Goal: Check status: Check status

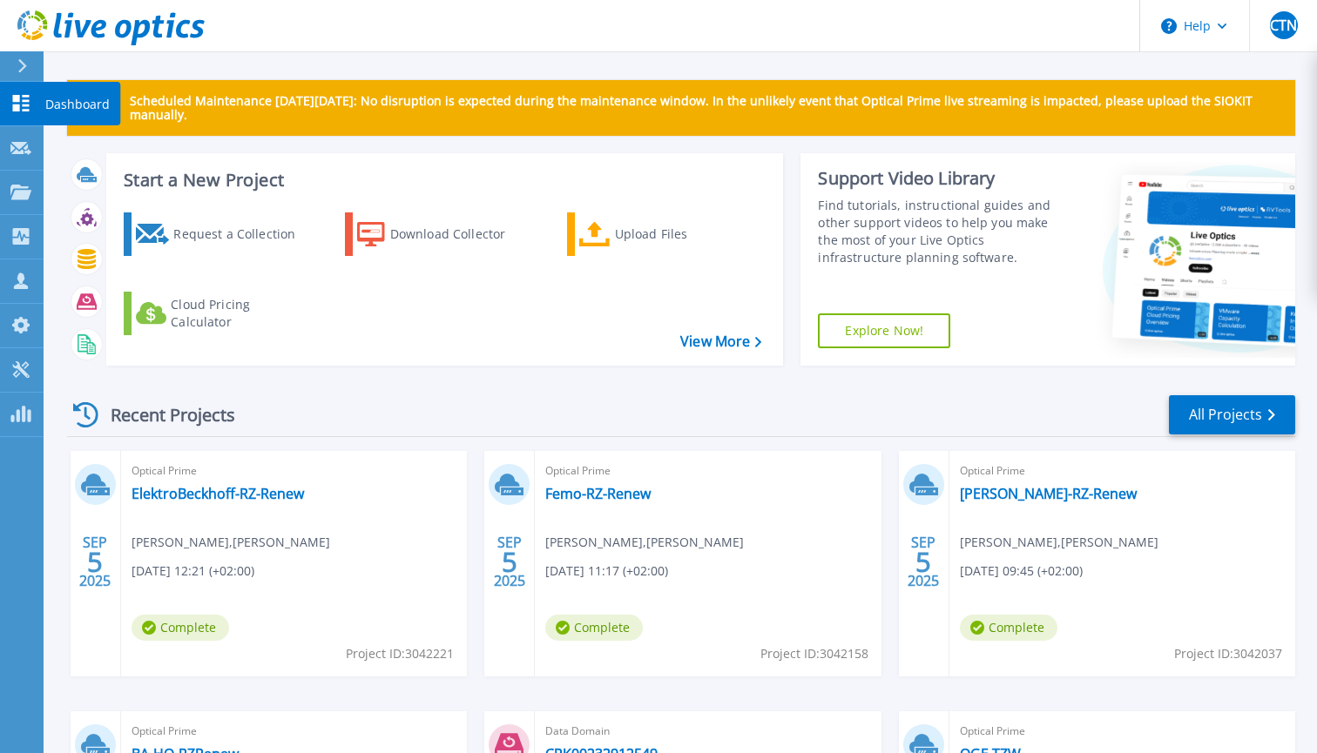
click at [18, 100] on icon at bounding box center [21, 103] width 17 height 17
click at [246, 494] on link "ElektroBeckhoff-RZ-Renew" at bounding box center [217, 493] width 172 height 17
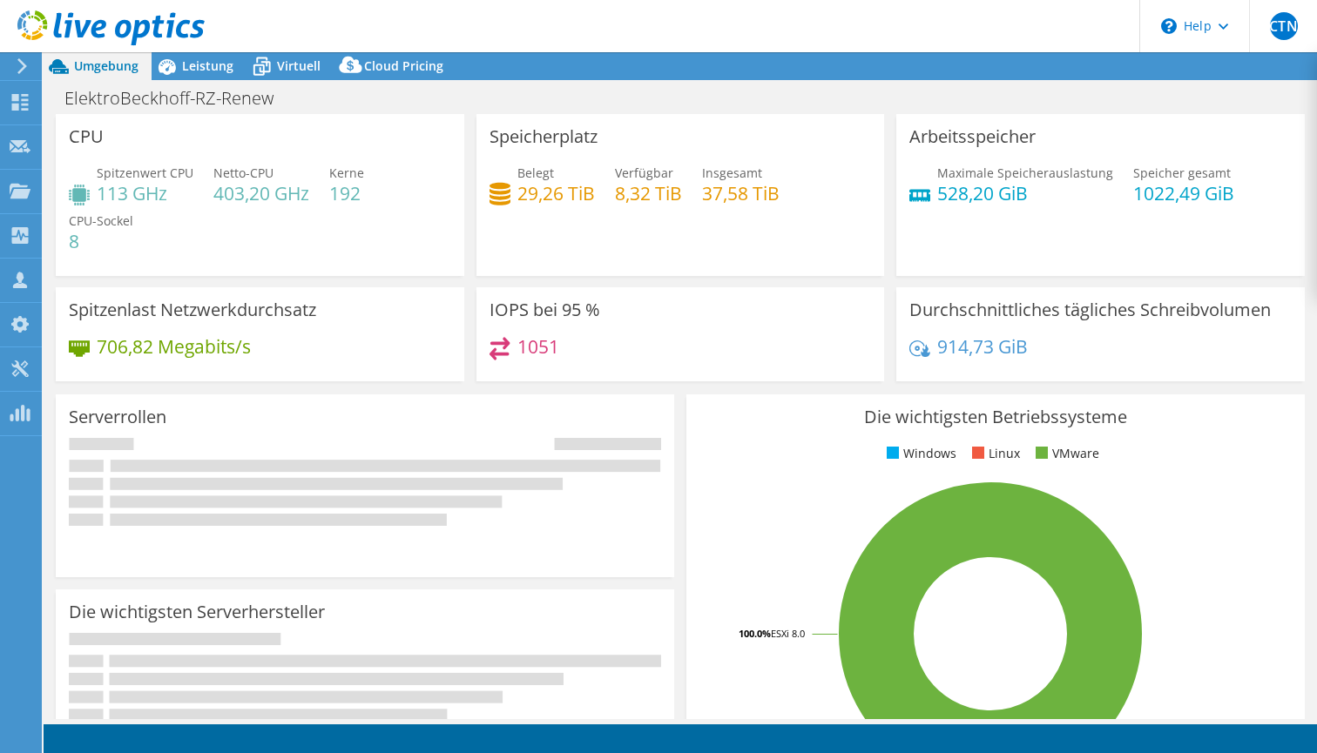
select select "USD"
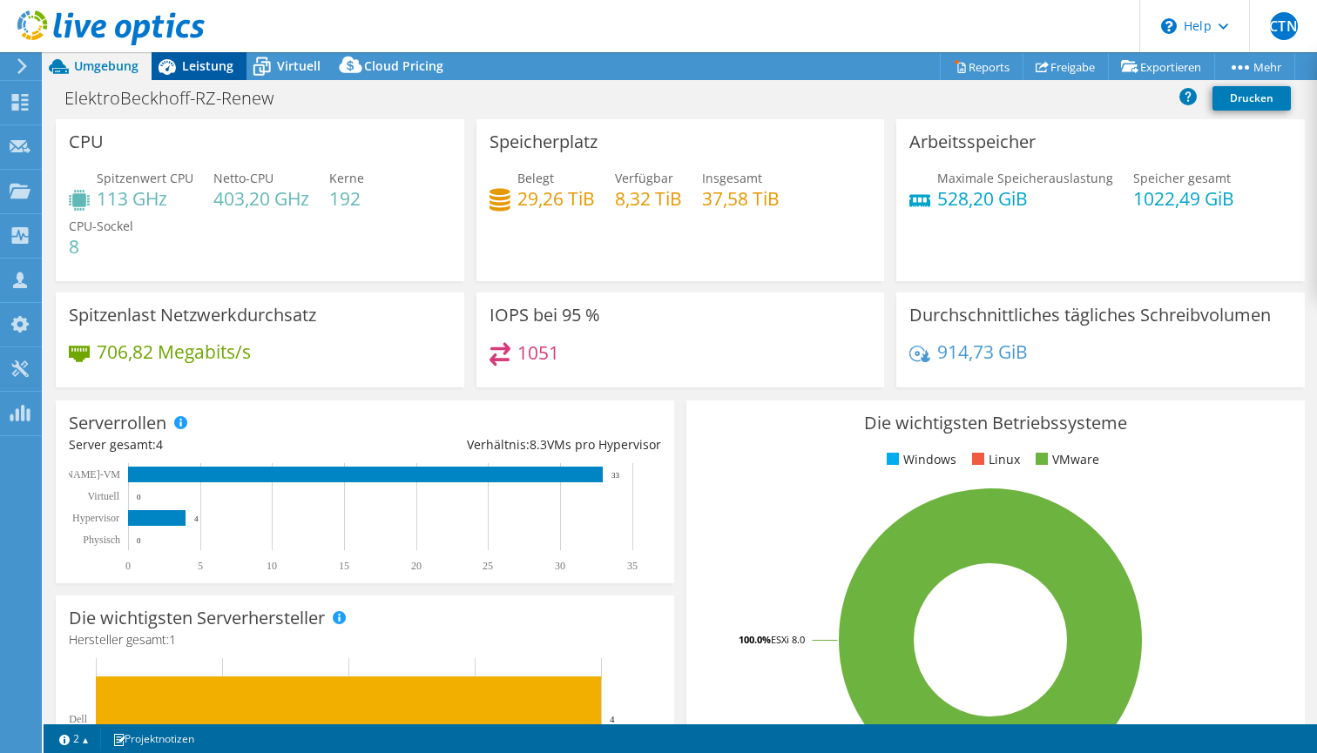
click at [202, 62] on span "Leistung" at bounding box center [207, 65] width 51 height 17
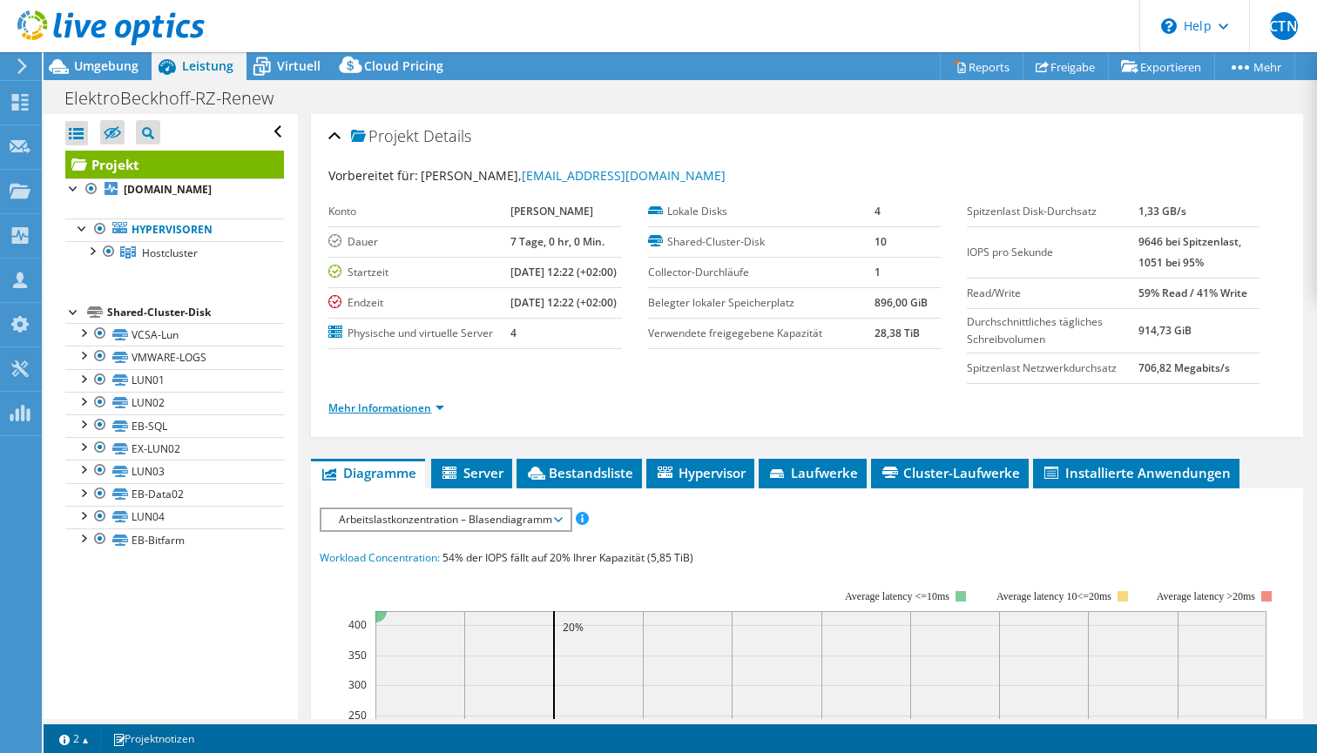
click at [415, 415] on link "Mehr Informationen" at bounding box center [386, 408] width 116 height 15
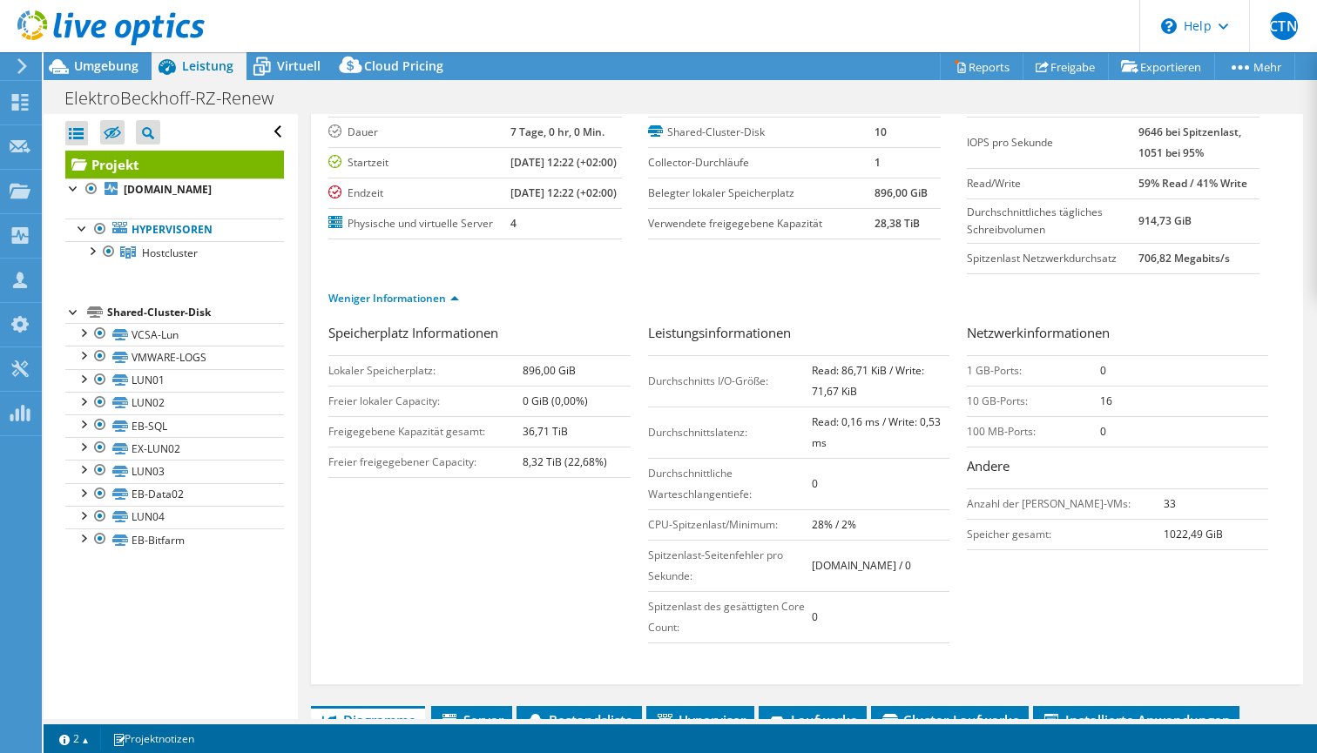
scroll to position [118, 0]
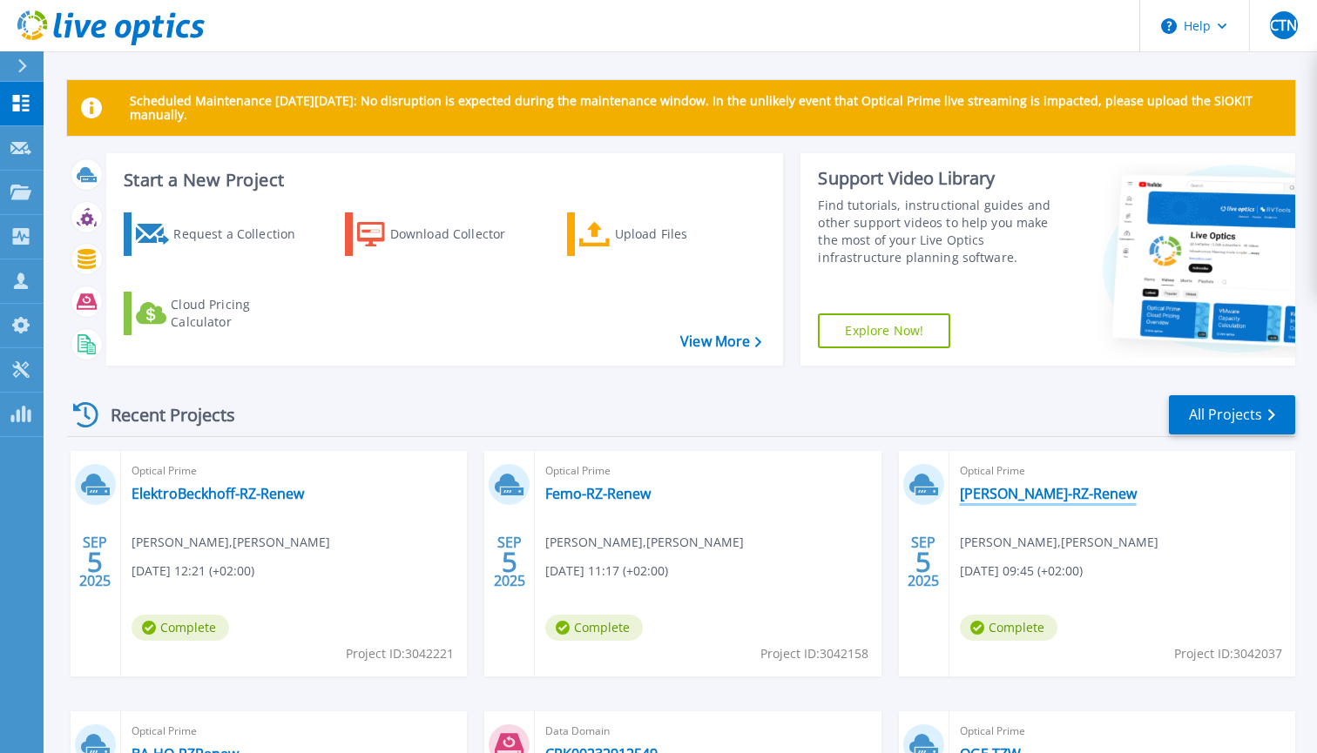
click at [1001, 498] on link "[PERSON_NAME]-RZ-Renew" at bounding box center [1048, 493] width 177 height 17
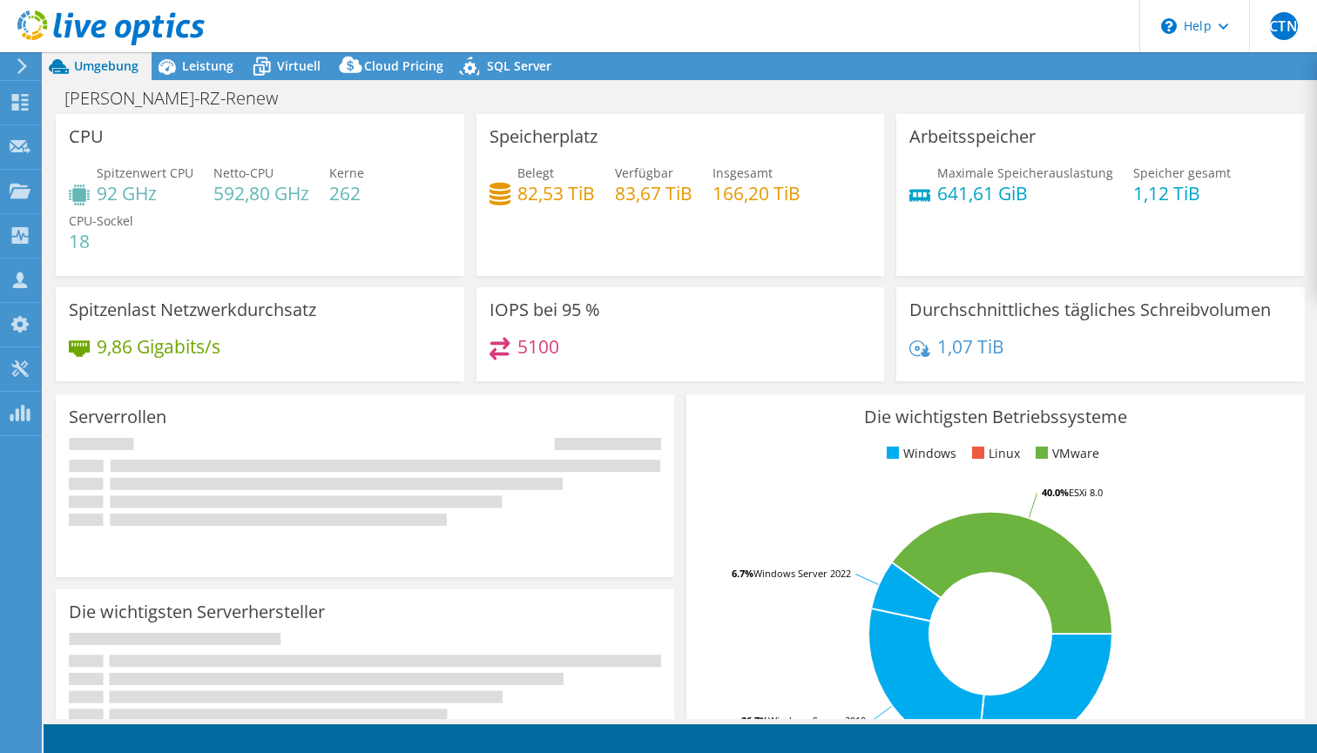
select select "EUFrankfurt"
select select "USD"
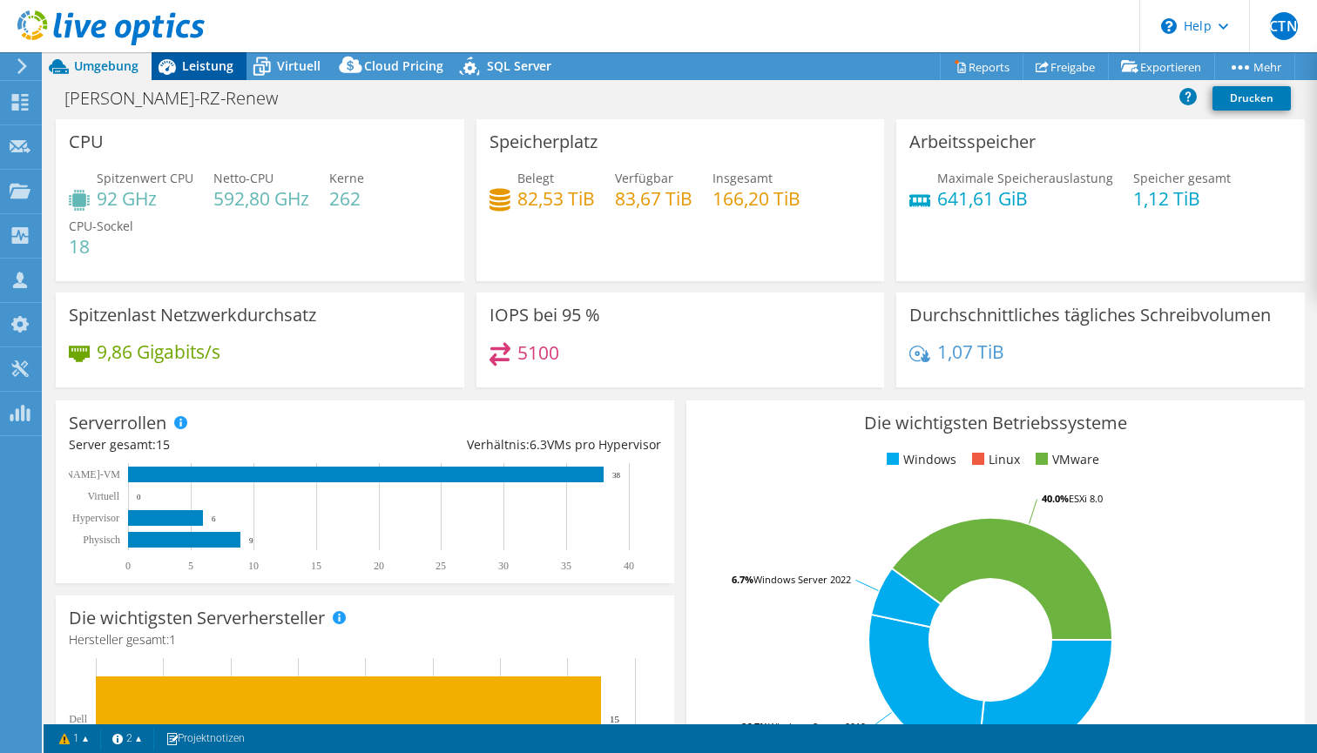
click at [209, 63] on span "Leistung" at bounding box center [207, 65] width 51 height 17
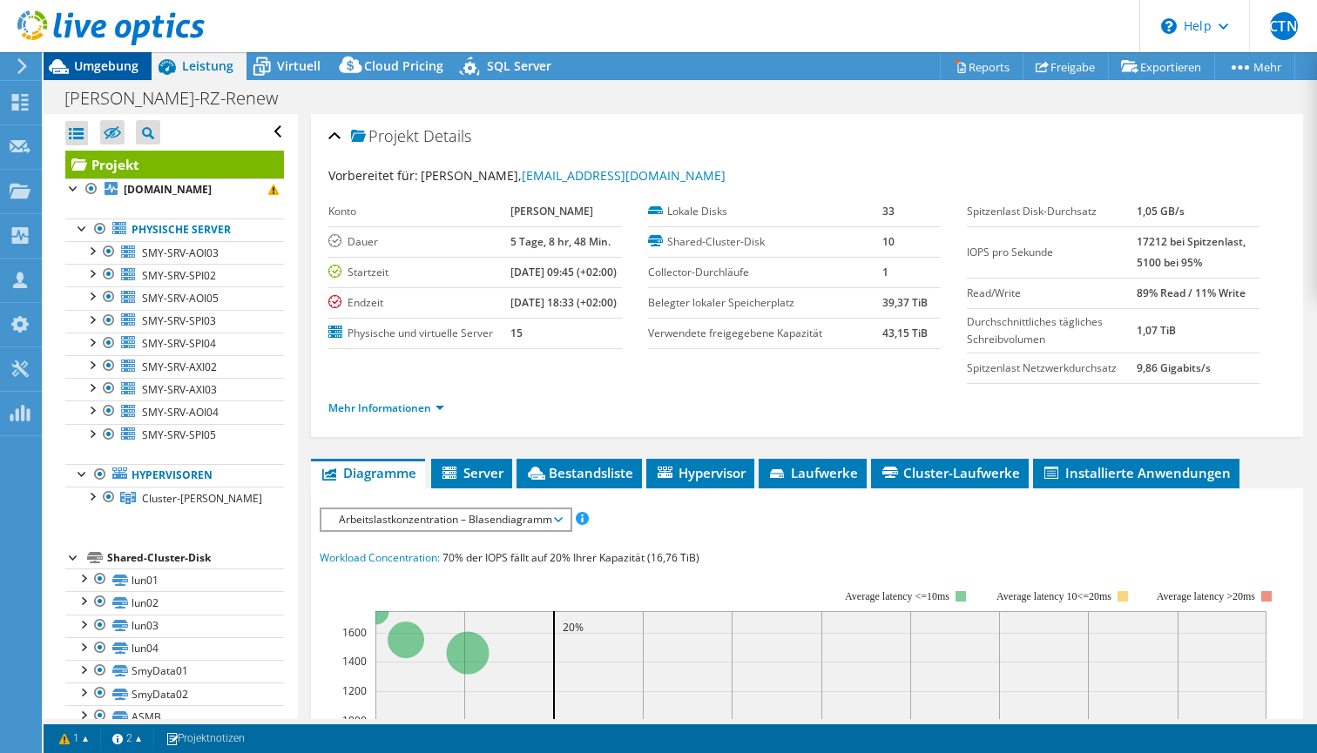
click at [109, 61] on span "Umgebung" at bounding box center [106, 65] width 64 height 17
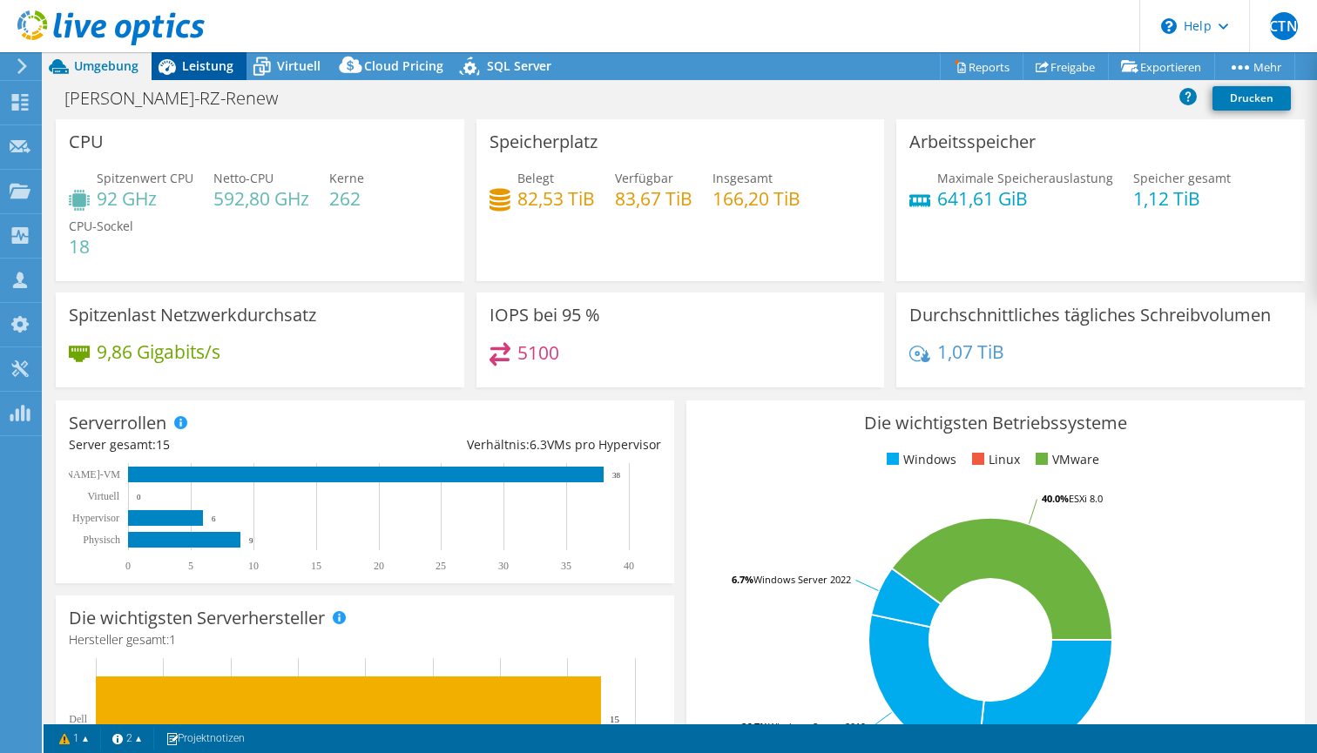
click at [192, 62] on span "Leistung" at bounding box center [207, 65] width 51 height 17
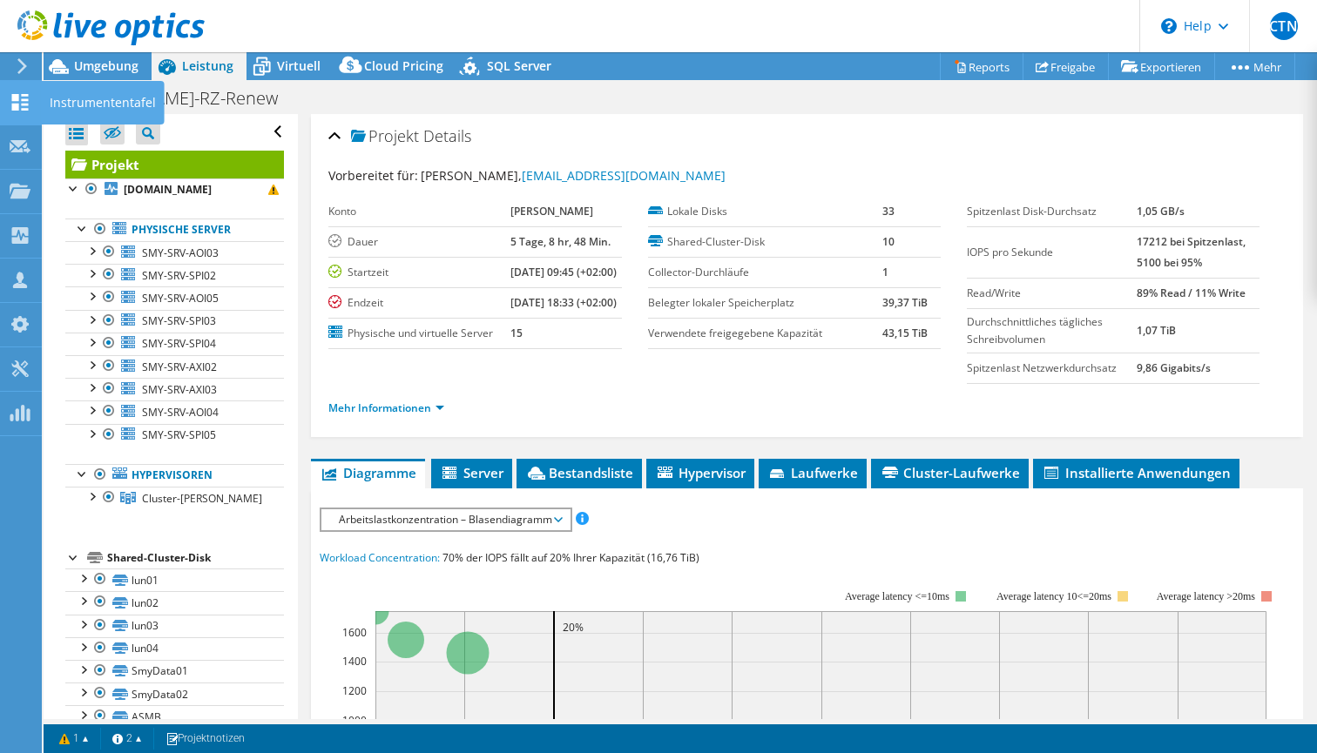
click at [10, 105] on icon at bounding box center [20, 102] width 21 height 17
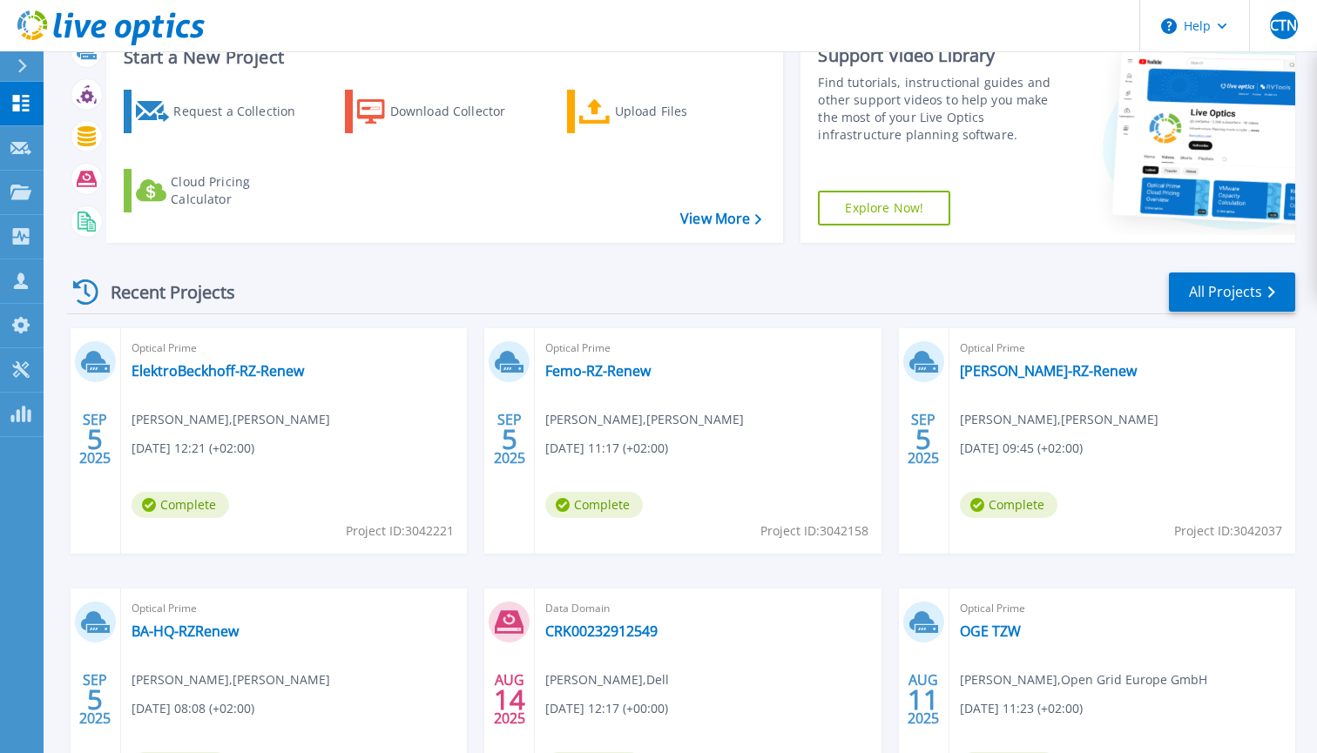
scroll to position [127, 0]
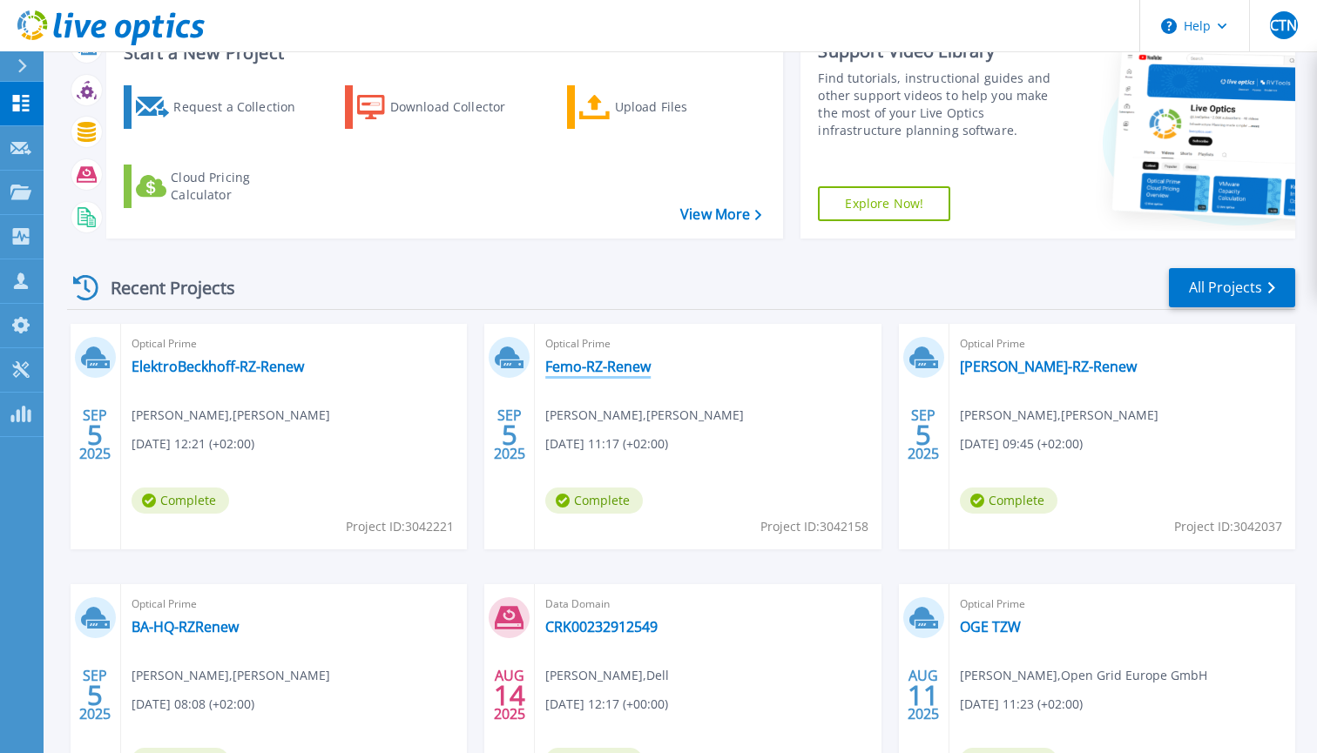
click at [605, 365] on link "Femo-RZ-Renew" at bounding box center [597, 366] width 105 height 17
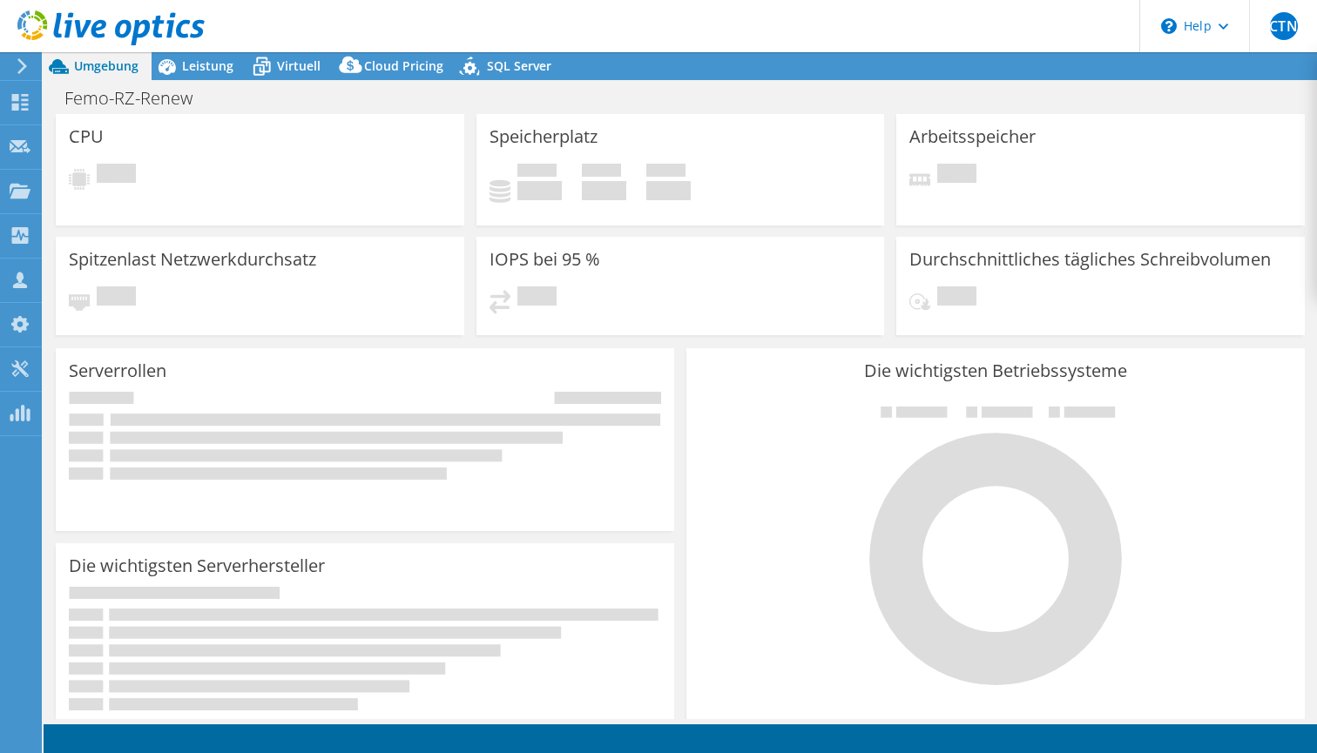
select select "USD"
